Goal: Transaction & Acquisition: Purchase product/service

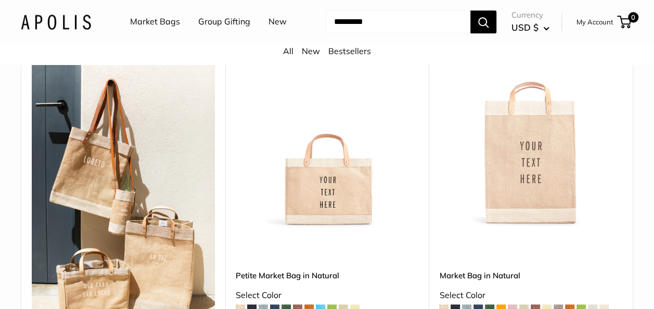
scroll to position [562, 0]
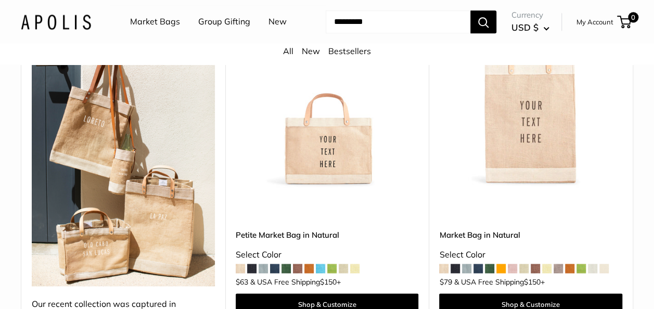
click at [318, 264] on span at bounding box center [320, 268] width 9 height 9
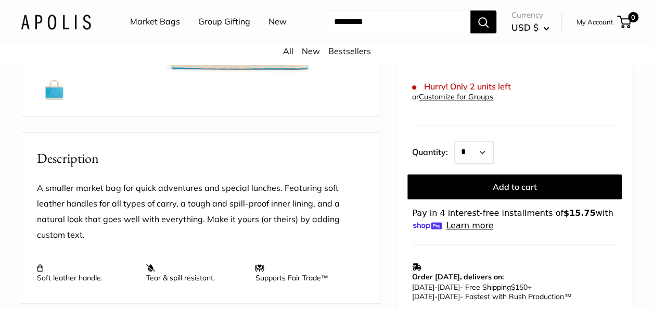
scroll to position [333, 0]
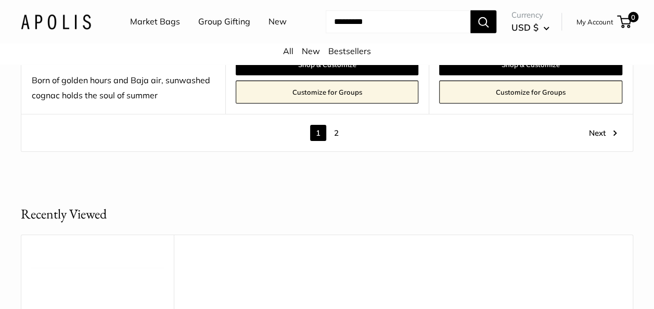
scroll to position [5575, 0]
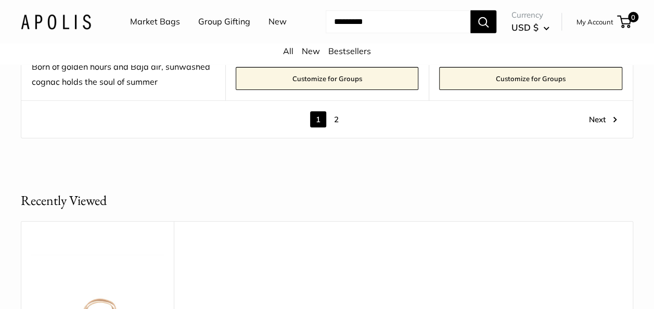
click at [598, 111] on link "Next" at bounding box center [603, 119] width 28 height 16
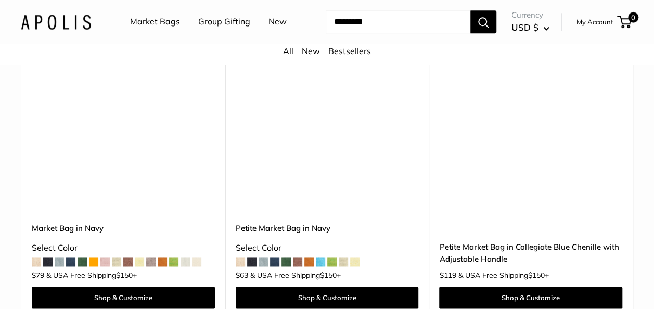
scroll to position [2627, 0]
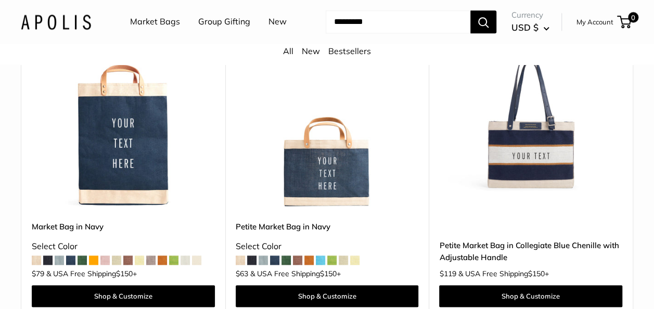
click at [0, 0] on img at bounding box center [0, 0] width 0 height 0
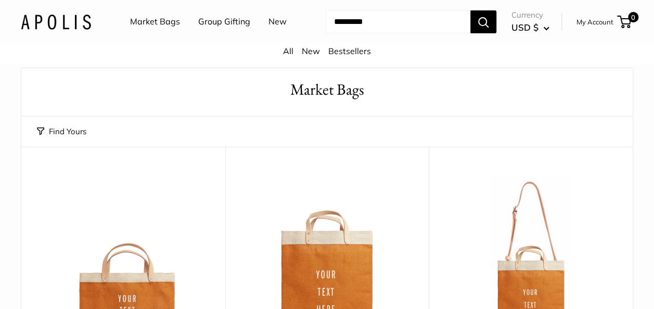
scroll to position [0, 0]
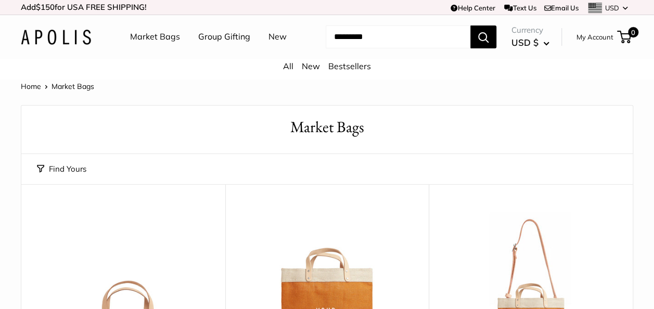
click at [149, 36] on link "Market Bags" at bounding box center [155, 37] width 50 height 16
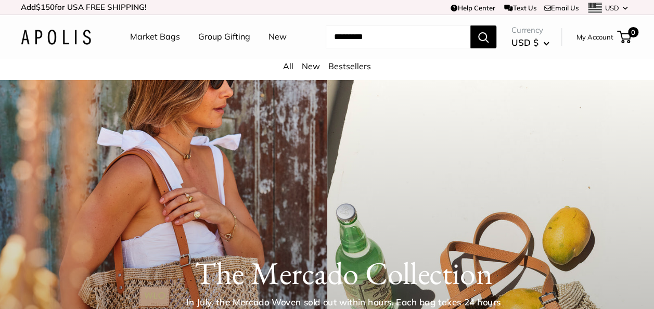
click at [290, 68] on link "All" at bounding box center [288, 66] width 10 height 10
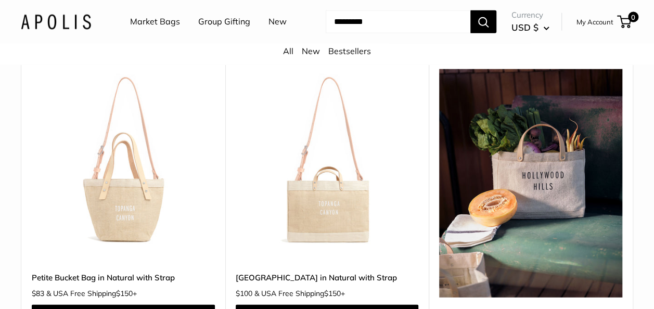
scroll to position [3245, 0]
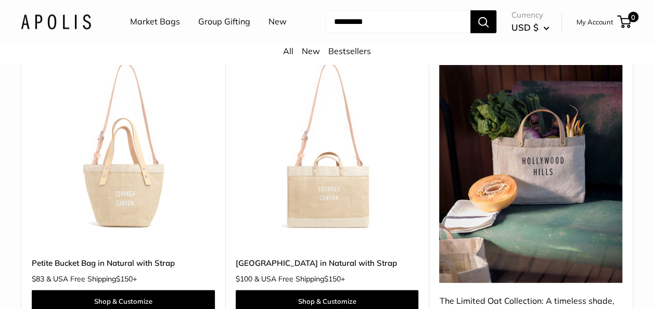
click at [383, 22] on input "Search..." at bounding box center [398, 21] width 145 height 23
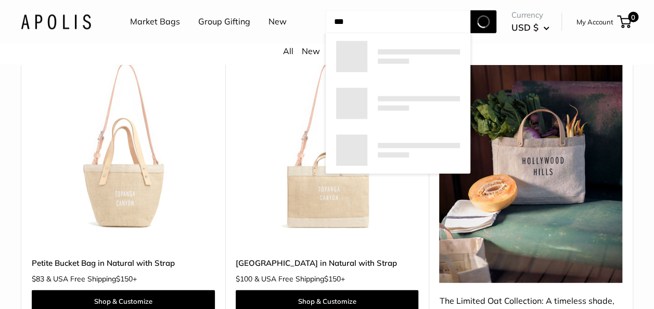
type input "***"
click at [471, 10] on button "Search" at bounding box center [484, 21] width 26 height 23
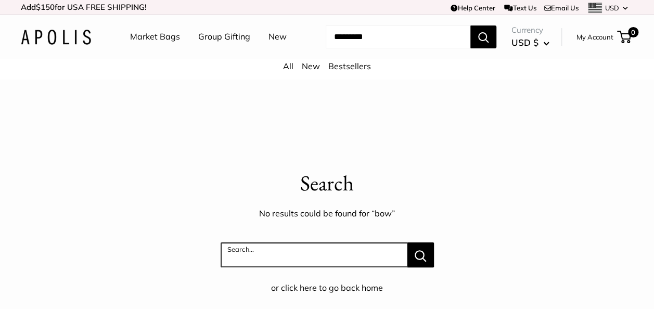
click at [287, 247] on input "Search..." at bounding box center [314, 255] width 187 height 25
type input "*********"
click at [408, 243] on button "Search..." at bounding box center [421, 255] width 27 height 25
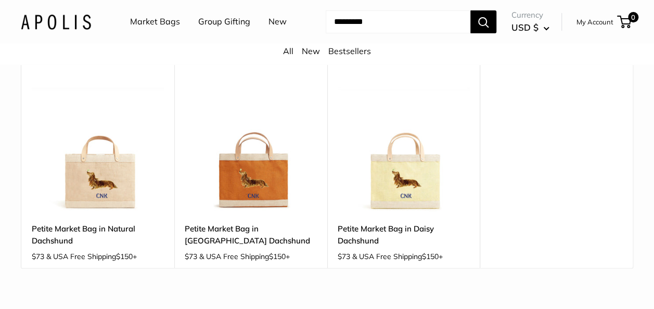
scroll to position [146, 0]
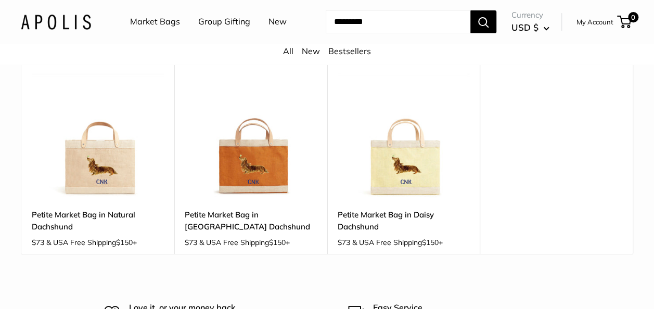
click at [310, 54] on link "New" at bounding box center [311, 51] width 18 height 10
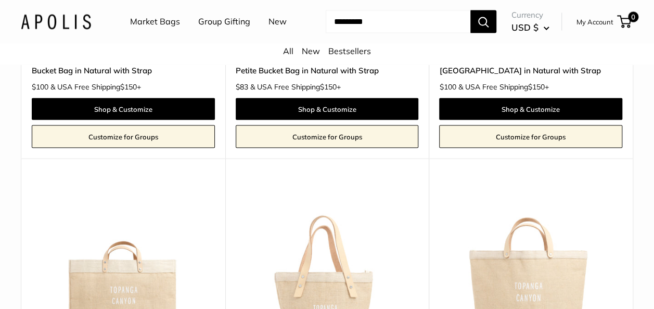
scroll to position [1311, 0]
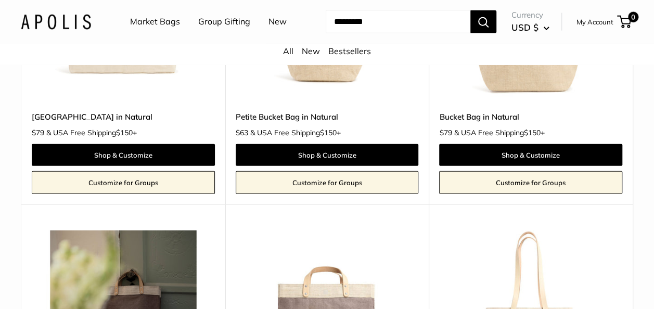
click at [310, 54] on link "New" at bounding box center [311, 51] width 18 height 10
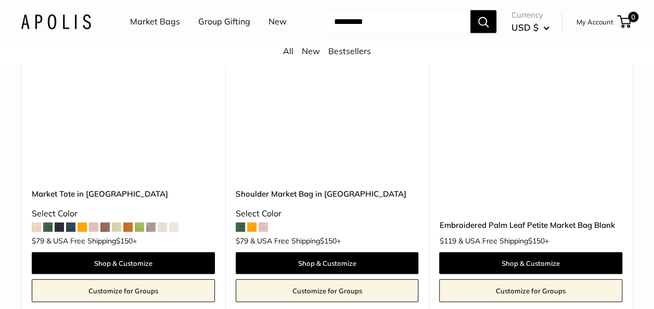
scroll to position [4951, 0]
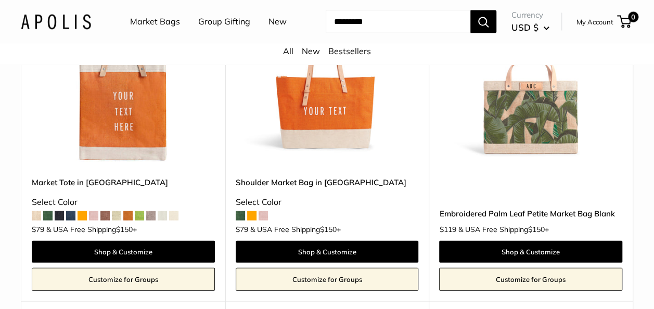
click at [335, 64] on div "All New Bestsellers" at bounding box center [327, 54] width 654 height 21
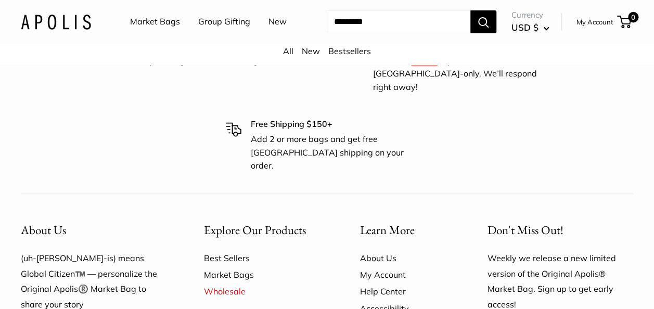
scroll to position [6033, 0]
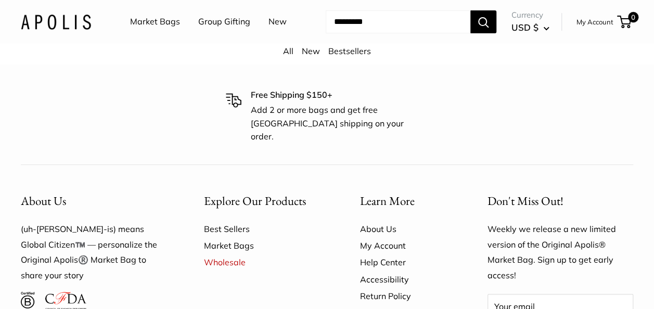
click at [348, 50] on link "Bestsellers" at bounding box center [350, 51] width 43 height 10
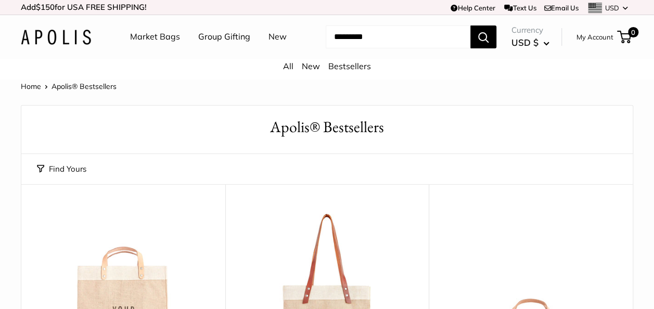
click at [364, 46] on input "Search..." at bounding box center [398, 37] width 145 height 23
type input "*********"
click at [471, 26] on button "Search" at bounding box center [484, 37] width 26 height 23
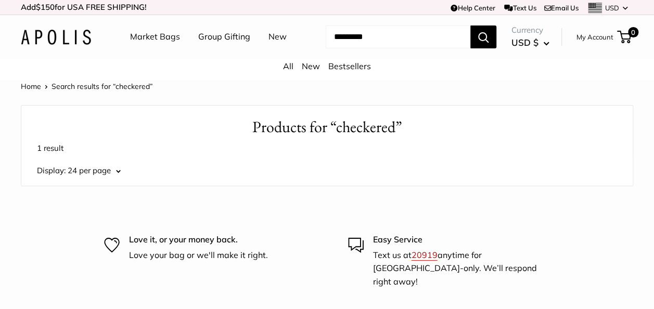
click at [346, 41] on input "Search..." at bounding box center [398, 37] width 145 height 23
click at [346, 50] on div "Market Bags Group Gifting New Need help? Text Us: 20919 [EMAIL_ADDRESS][DOMAIN_…" at bounding box center [327, 36] width 613 height 33
click at [149, 34] on link "Market Bags" at bounding box center [155, 37] width 50 height 16
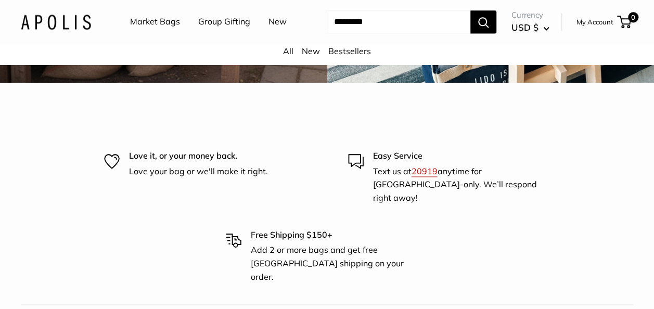
scroll to position [2659, 0]
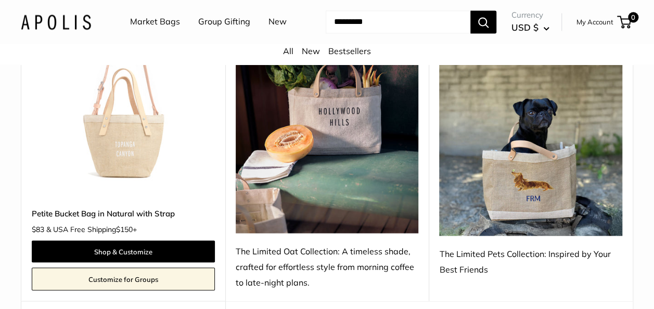
scroll to position [815, 0]
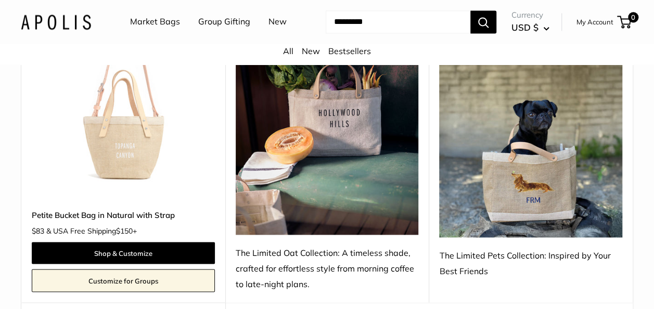
click at [542, 174] on img at bounding box center [530, 122] width 183 height 232
click at [156, 20] on link "Market Bags" at bounding box center [155, 22] width 50 height 16
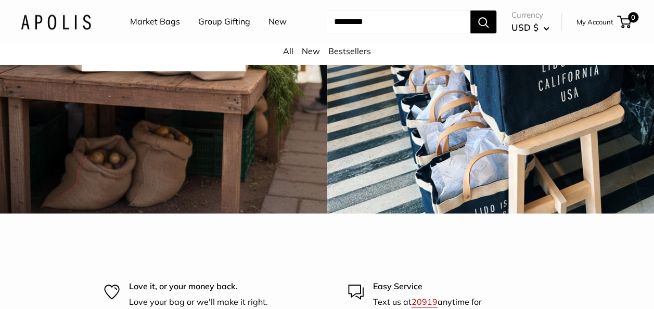
scroll to position [2623, 0]
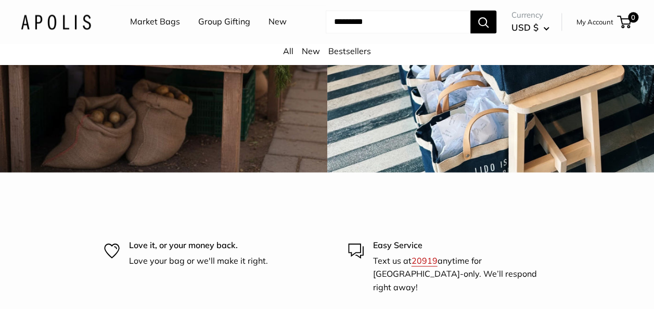
scroll to position [2560, 0]
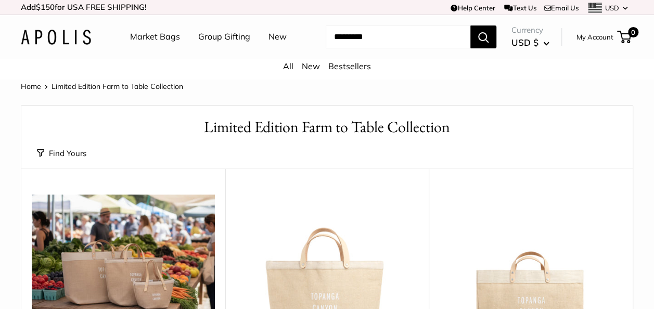
click at [243, 159] on div "Find Yours Find yours View" at bounding box center [327, 154] width 581 height 30
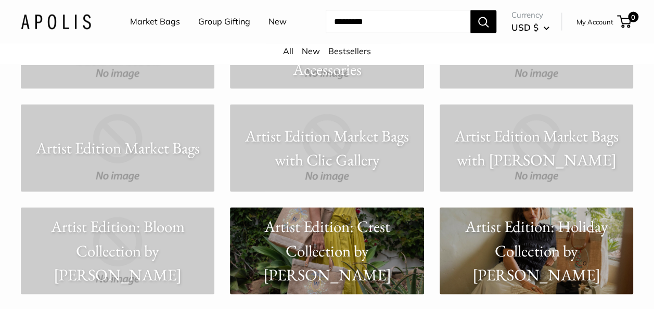
scroll to position [1104, 0]
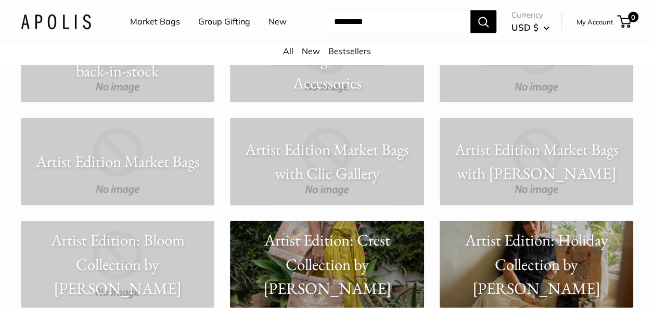
drag, startPoint x: 0, startPoint y: 0, endPoint x: 331, endPoint y: 108, distance: 348.4
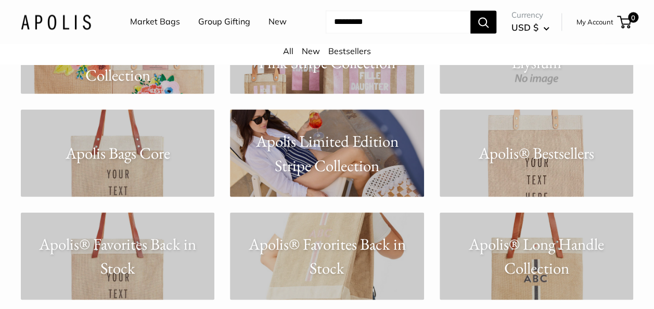
scroll to position [791, 0]
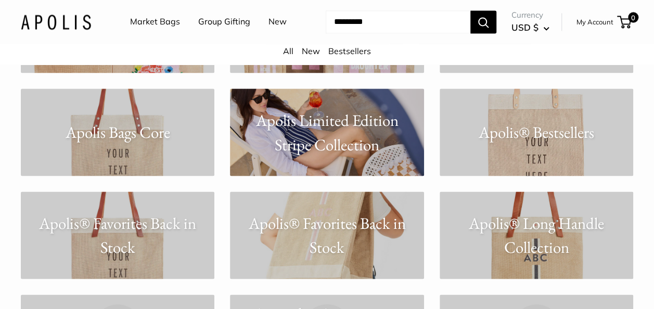
click at [311, 129] on p "Apolis Limited Edition Stripe Collection" at bounding box center [327, 132] width 194 height 48
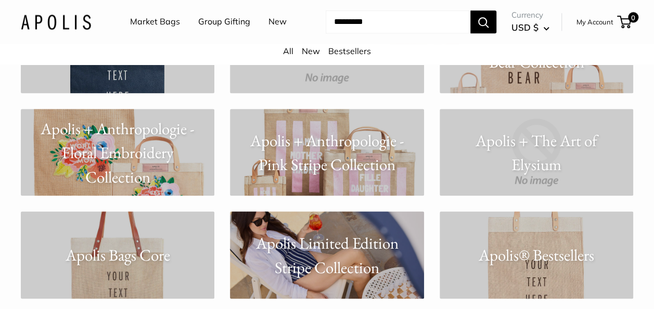
scroll to position [666, 0]
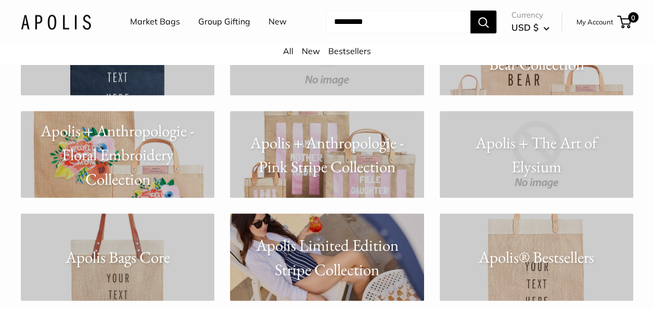
click at [319, 130] on p "Apolis + Anthropologie - Pink Stripe Collection" at bounding box center [327, 154] width 194 height 48
click at [114, 168] on p "Apolis + Anthropologie - Floral Embroidery Collection" at bounding box center [118, 154] width 194 height 73
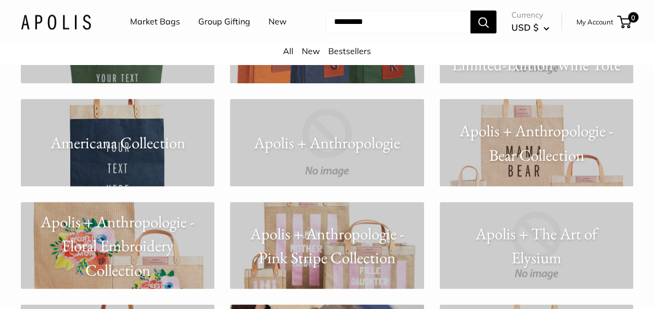
scroll to position [583, 0]
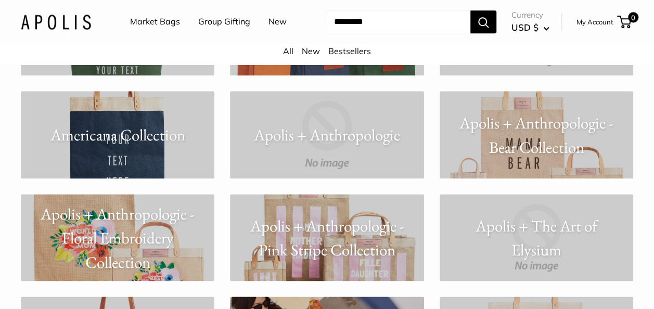
click at [273, 246] on p "Apolis + Anthropologie - Pink Stripe Collection" at bounding box center [327, 237] width 194 height 48
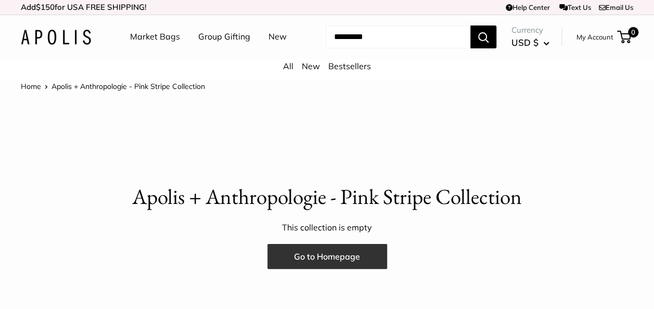
click at [273, 247] on link "Go to Homepage" at bounding box center [328, 256] width 120 height 25
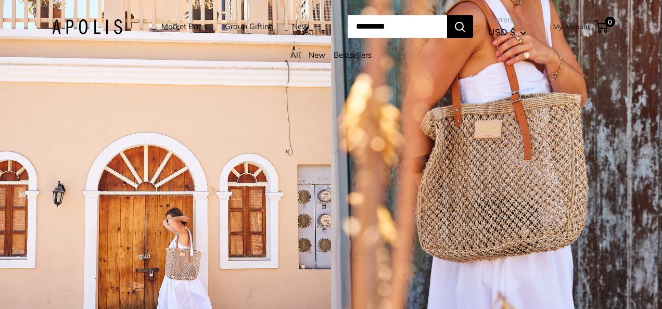
click at [176, 26] on link "Market Bags" at bounding box center [183, 26] width 45 height 15
